Goal: Task Accomplishment & Management: Use online tool/utility

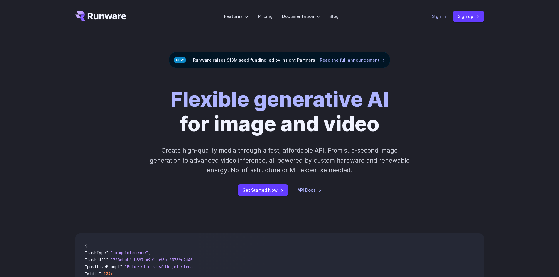
click at [445, 14] on link "Sign in" at bounding box center [439, 16] width 14 height 7
click at [463, 19] on link "Sign up" at bounding box center [468, 16] width 31 height 11
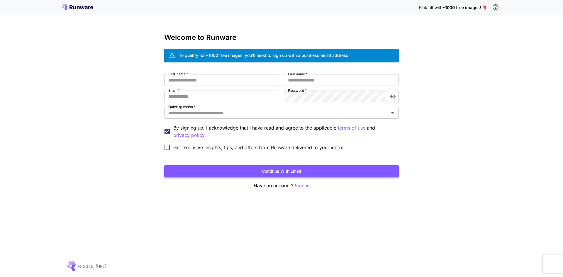
click at [330, 168] on button "Continue with email" at bounding box center [281, 171] width 235 height 12
click at [214, 79] on input "First name   *" at bounding box center [221, 80] width 115 height 12
type input "***"
type input "*****"
click at [214, 96] on input "Email   *" at bounding box center [221, 97] width 115 height 12
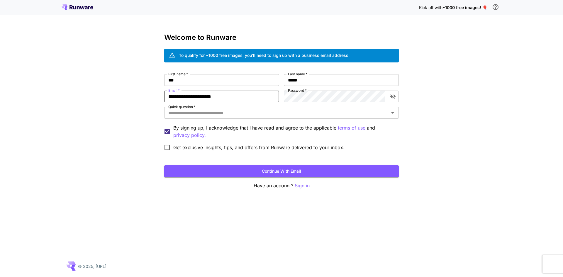
type input "**********"
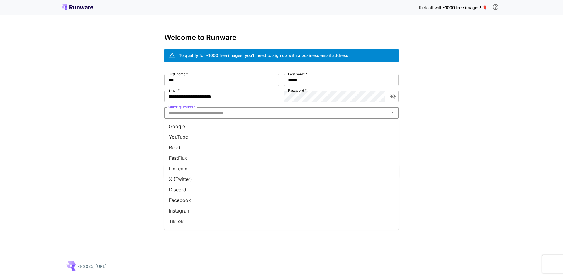
click at [262, 115] on input "Quick question   *" at bounding box center [276, 113] width 221 height 8
click at [221, 136] on li "YouTube" at bounding box center [281, 137] width 235 height 11
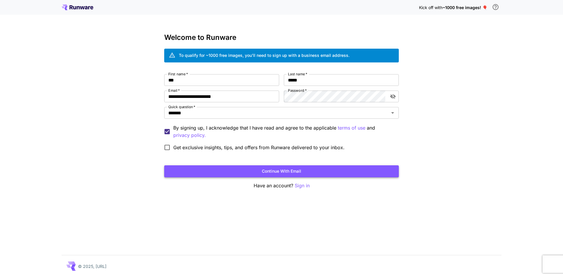
click at [213, 165] on button "Continue with email" at bounding box center [281, 171] width 235 height 12
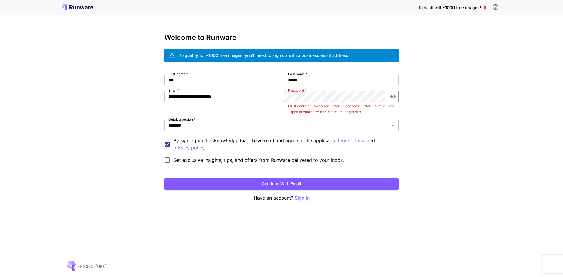
click at [391, 93] on button "toggle password visibility" at bounding box center [393, 96] width 11 height 11
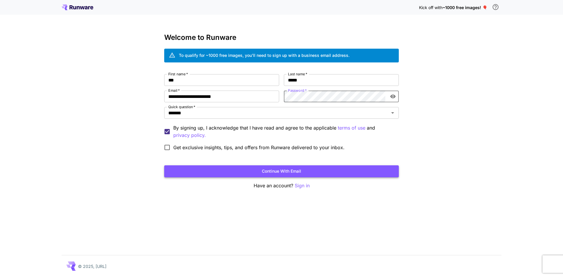
click at [335, 168] on button "Continue with email" at bounding box center [281, 171] width 235 height 12
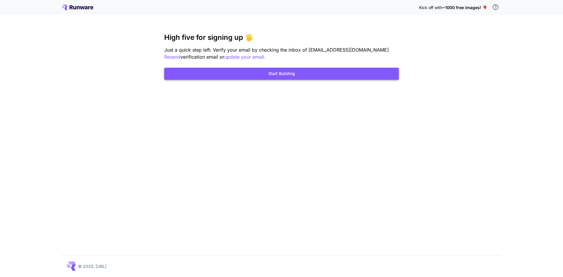
click at [315, 74] on button "Start Building" at bounding box center [281, 74] width 235 height 12
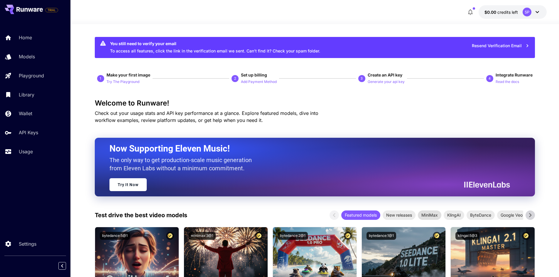
click at [435, 218] on span "MiniMax" at bounding box center [429, 215] width 23 height 6
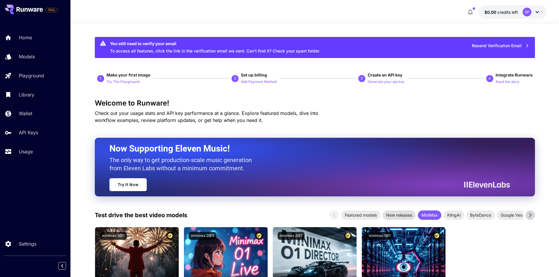
click at [405, 216] on span "New releases" at bounding box center [398, 215] width 33 height 6
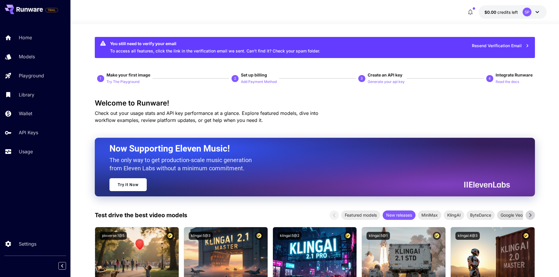
click at [507, 214] on span "Google Veo" at bounding box center [511, 215] width 29 height 6
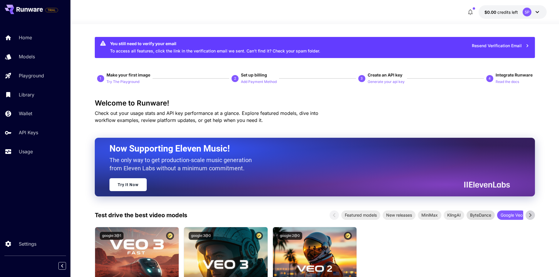
click at [478, 214] on span "ByteDance" at bounding box center [480, 215] width 28 height 6
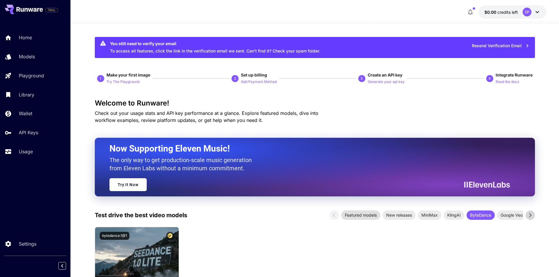
click at [367, 214] on span "Featured models" at bounding box center [360, 215] width 39 height 6
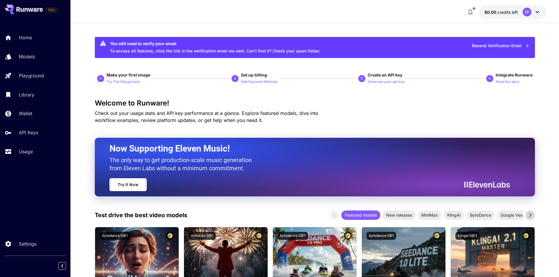
scroll to position [29, 0]
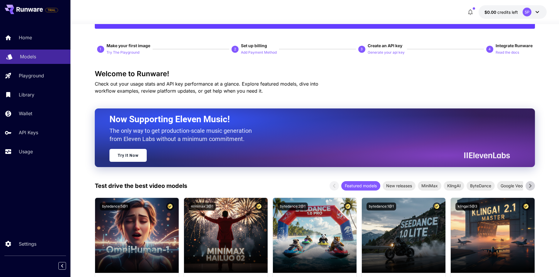
click at [34, 58] on p "Models" at bounding box center [28, 56] width 16 height 7
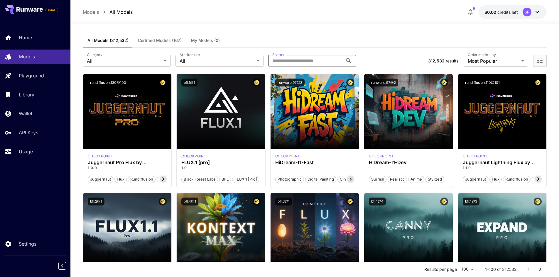
click at [308, 60] on input "Search" at bounding box center [305, 61] width 74 height 12
type input "****"
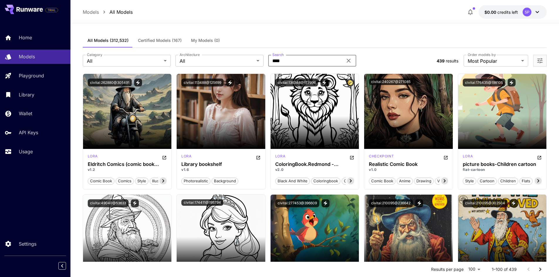
click at [347, 61] on icon at bounding box center [348, 60] width 7 height 7
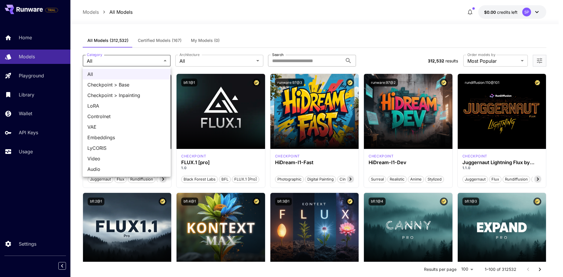
click at [224, 57] on div at bounding box center [281, 138] width 563 height 277
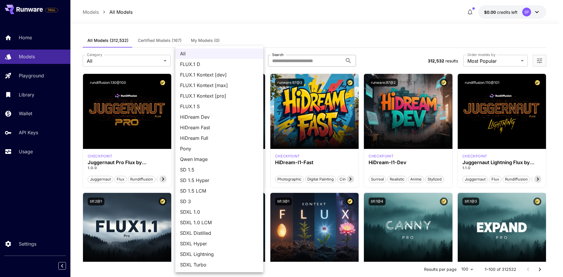
click at [299, 41] on div at bounding box center [281, 138] width 563 height 277
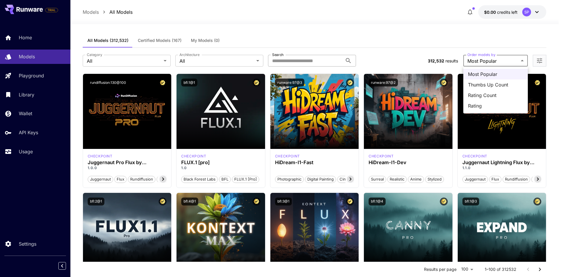
click at [404, 59] on div at bounding box center [281, 138] width 563 height 277
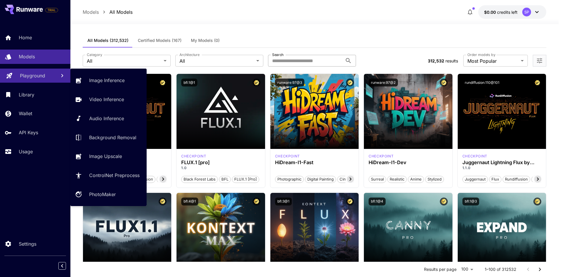
click at [42, 78] on p "Playground" at bounding box center [32, 75] width 25 height 7
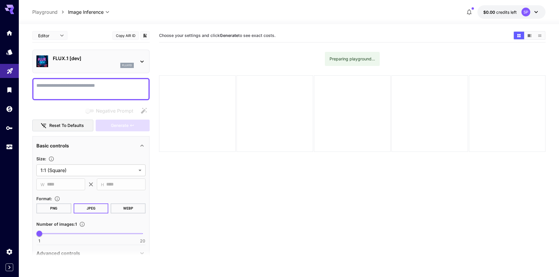
click at [133, 59] on p "FLUX.1 [dev]" at bounding box center [93, 58] width 81 height 7
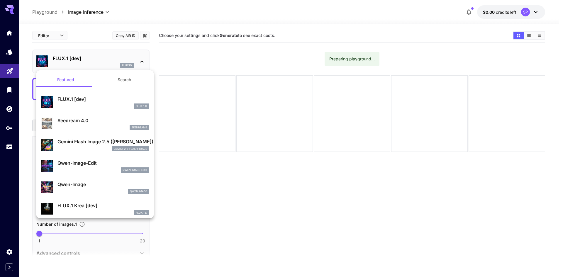
click at [195, 174] on div at bounding box center [281, 138] width 563 height 277
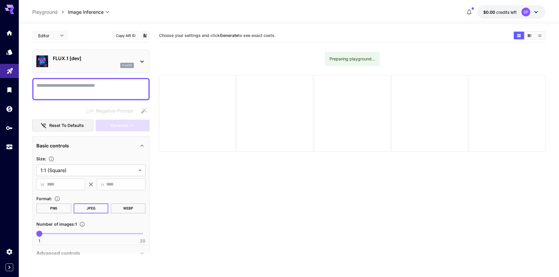
click at [109, 62] on p "FLUX.1 [dev]" at bounding box center [93, 58] width 81 height 7
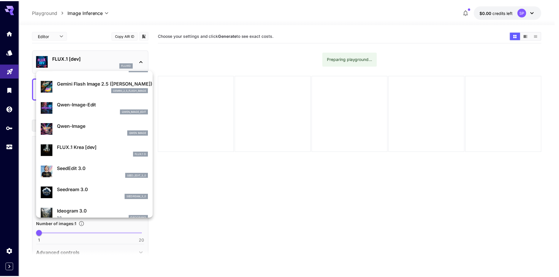
scroll to position [88, 0]
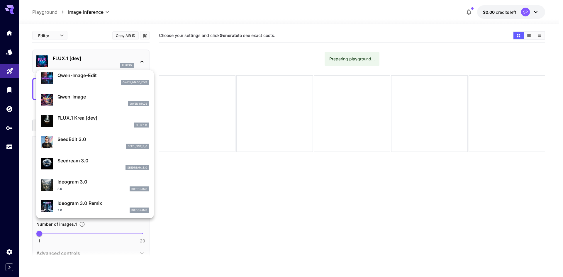
click at [84, 183] on p "Ideogram 3.0" at bounding box center [103, 181] width 92 height 7
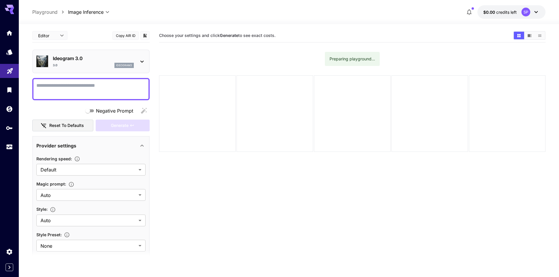
click at [106, 82] on textarea "Negative Prompt" at bounding box center [90, 89] width 109 height 14
click at [112, 93] on textarea "Negative Prompt" at bounding box center [90, 89] width 109 height 14
paste textarea "**********"
type textarea "**********"
paste textarea "**********"
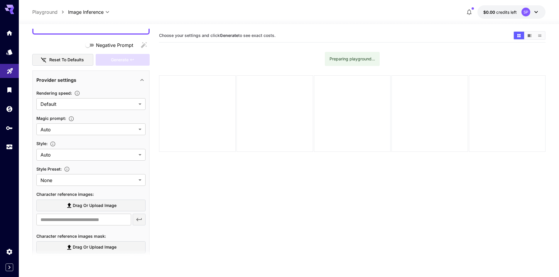
scroll to position [716, 0]
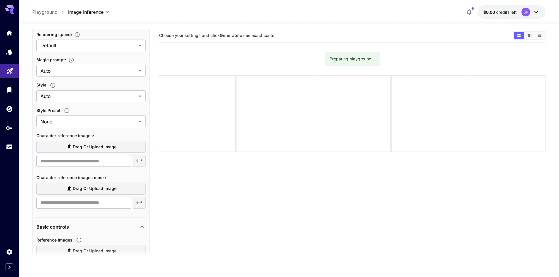
type textarea "**********"
click at [536, 10] on icon at bounding box center [535, 12] width 7 height 7
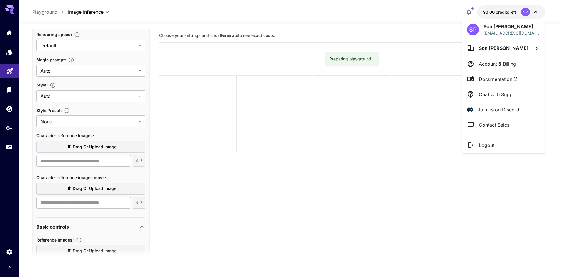
click at [383, 36] on div at bounding box center [281, 138] width 563 height 277
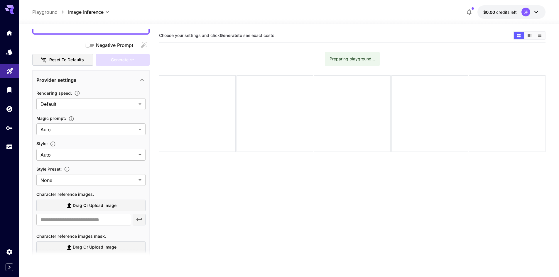
scroll to position [598, 0]
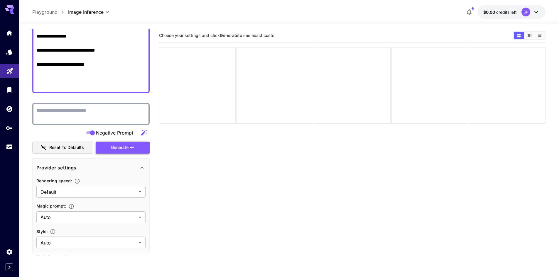
click at [118, 149] on span "Generate" at bounding box center [120, 147] width 18 height 7
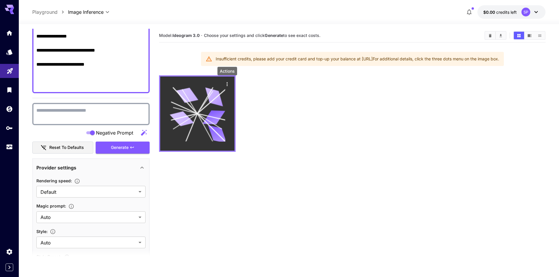
click at [223, 84] on button "Actions" at bounding box center [227, 83] width 9 height 9
click at [227, 83] on icon "Actions" at bounding box center [226, 84] width 1 height 4
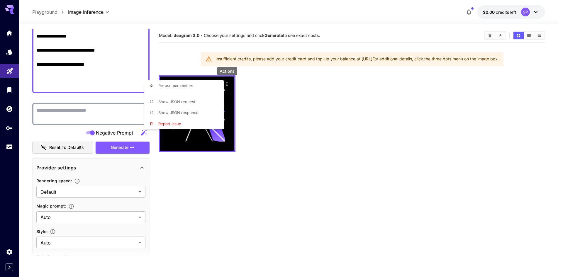
click at [275, 139] on div at bounding box center [281, 138] width 563 height 277
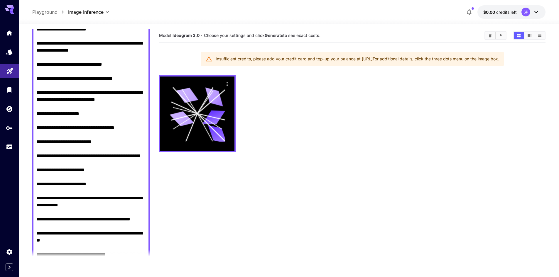
scroll to position [0, 0]
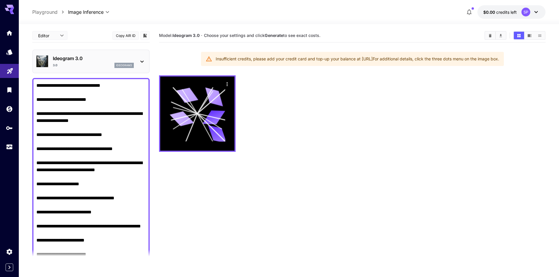
drag, startPoint x: 12, startPoint y: 31, endPoint x: 60, endPoint y: 56, distance: 53.7
click at [12, 31] on icon "Home" at bounding box center [9, 31] width 7 height 7
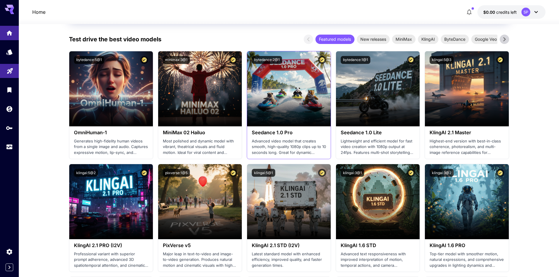
scroll to position [205, 0]
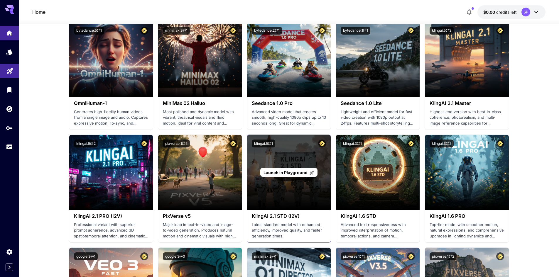
click at [288, 175] on p "Launch in Playground" at bounding box center [288, 173] width 51 height 6
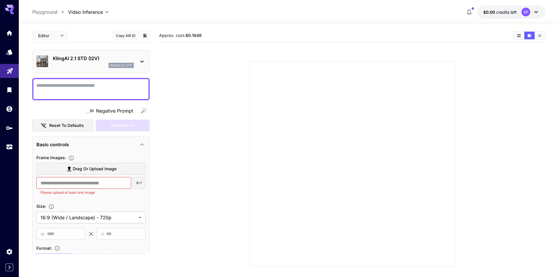
click at [98, 90] on textarea "Negative Prompt" at bounding box center [90, 89] width 109 height 14
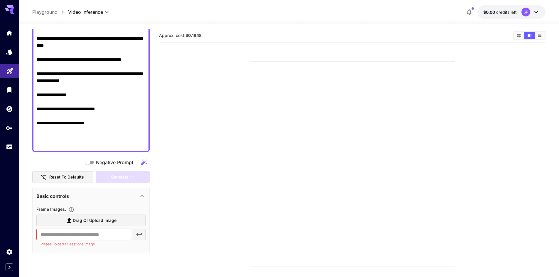
scroll to position [686, 0]
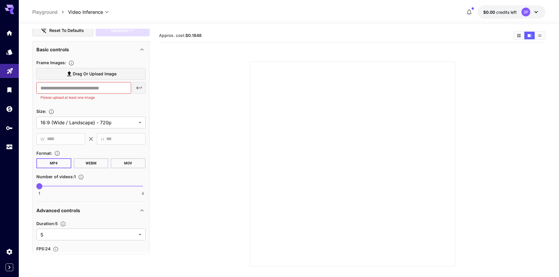
type textarea "**********"
click at [108, 73] on span "Drag or upload image" at bounding box center [95, 73] width 44 height 7
click at [0, 0] on input "Drag or upload image" at bounding box center [0, 0] width 0 height 0
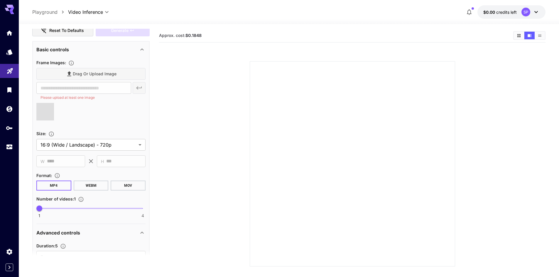
click at [110, 74] on div "Drag or upload image" at bounding box center [90, 74] width 109 height 12
type input "**********"
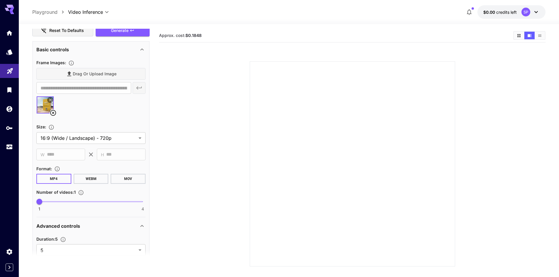
click at [109, 74] on div "Drag or upload image" at bounding box center [90, 74] width 109 height 12
click at [77, 74] on div "Drag or upload image" at bounding box center [90, 74] width 109 height 12
click at [58, 73] on div "Drag or upload image" at bounding box center [90, 74] width 109 height 12
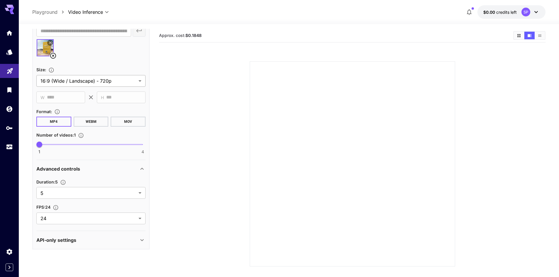
scroll to position [46, 0]
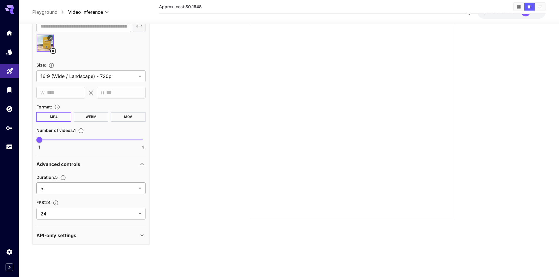
click at [137, 191] on body "**********" at bounding box center [279, 116] width 559 height 324
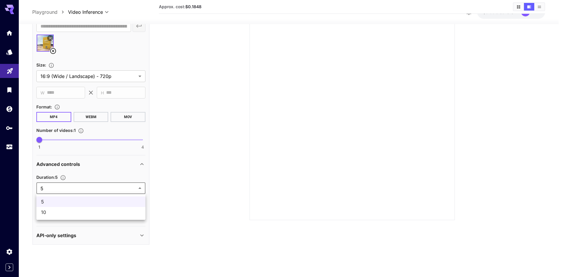
click at [102, 211] on span "10" at bounding box center [91, 212] width 100 height 7
type input "**"
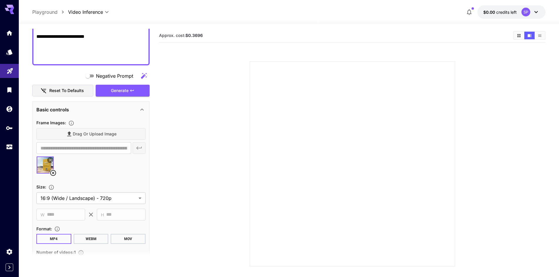
scroll to position [538, 0]
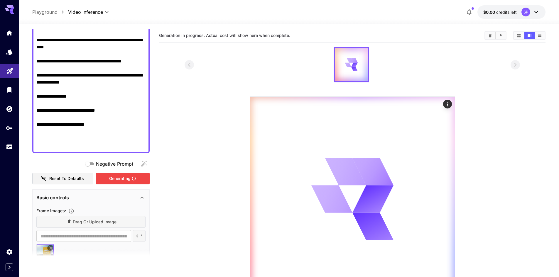
click at [122, 179] on div "Generating" at bounding box center [123, 179] width 54 height 12
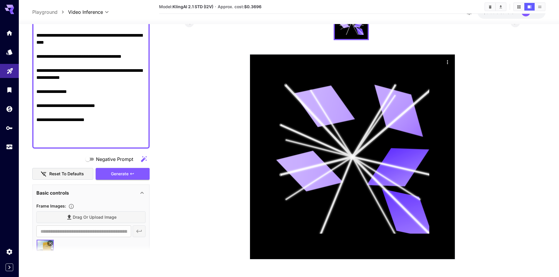
scroll to position [509, 0]
